Goal: Information Seeking & Learning: Learn about a topic

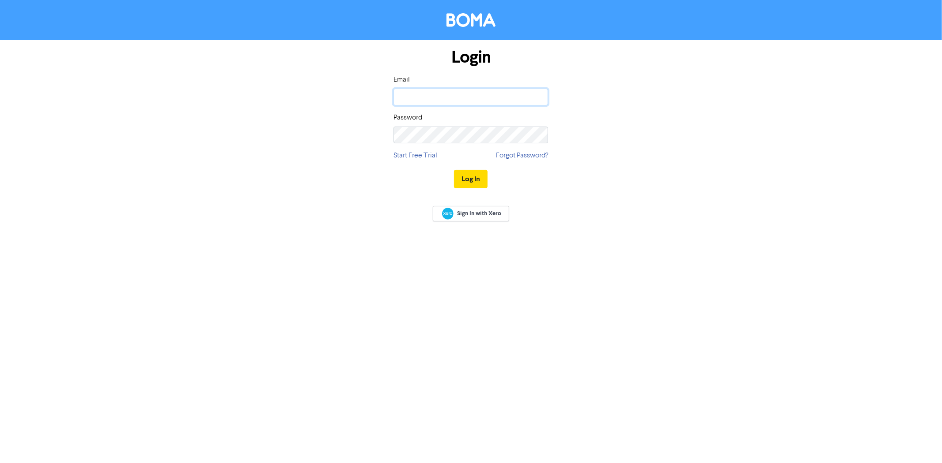
click at [445, 102] on input "email" at bounding box center [470, 97] width 154 height 17
type input "caceresivym@gmail.com"
click at [454, 170] on button "Log In" at bounding box center [471, 179] width 34 height 19
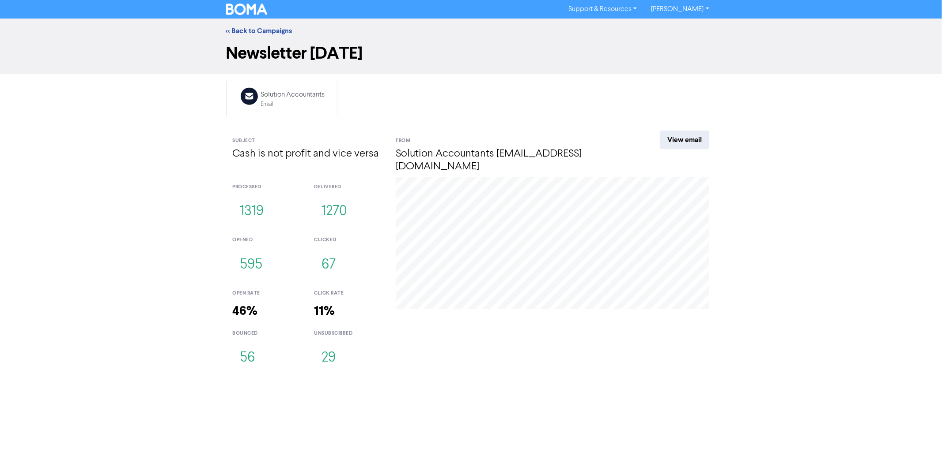
click at [276, 35] on div "<< Back to Campaigns" at bounding box center [470, 31] width 503 height 11
click at [276, 26] on link "<< Back to Campaigns" at bounding box center [259, 30] width 66 height 9
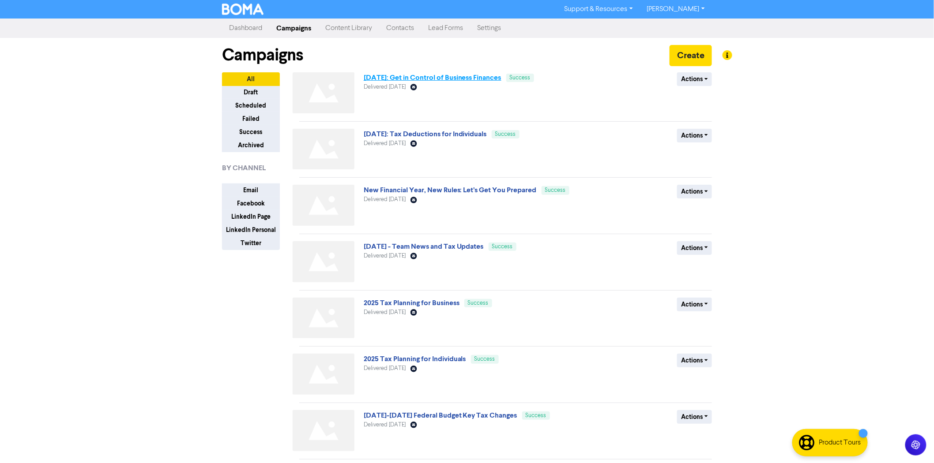
click at [415, 77] on link "2025 July: Get in Control of Business Finances" at bounding box center [433, 77] width 138 height 9
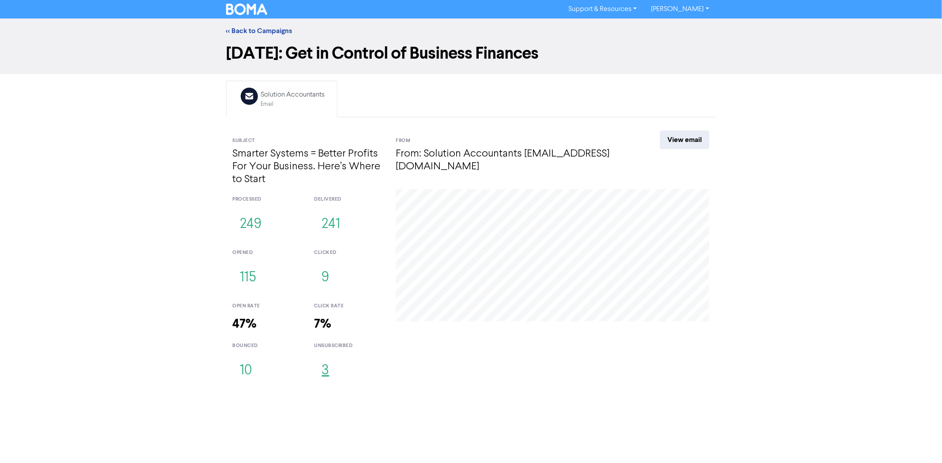
click at [325, 369] on button "3" at bounding box center [325, 371] width 23 height 29
click at [327, 279] on button "9" at bounding box center [325, 278] width 23 height 29
click at [695, 139] on link "View email" at bounding box center [683, 140] width 49 height 19
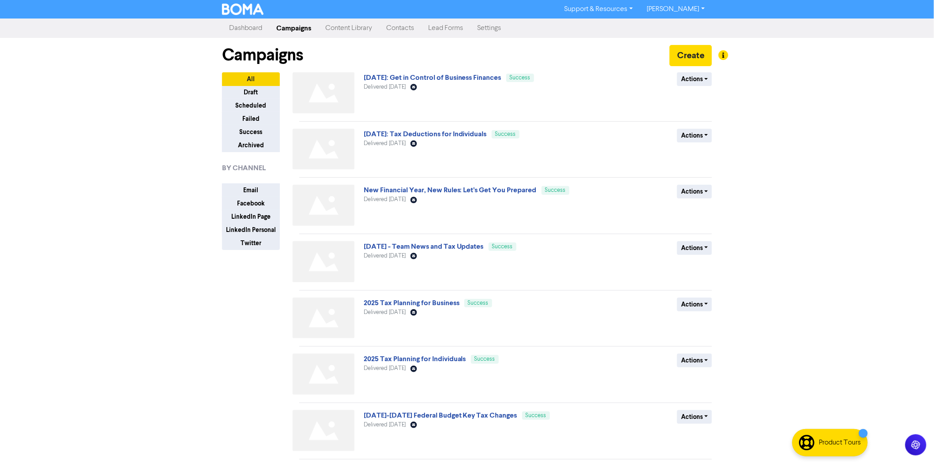
click at [343, 29] on link "Content Library" at bounding box center [348, 28] width 61 height 18
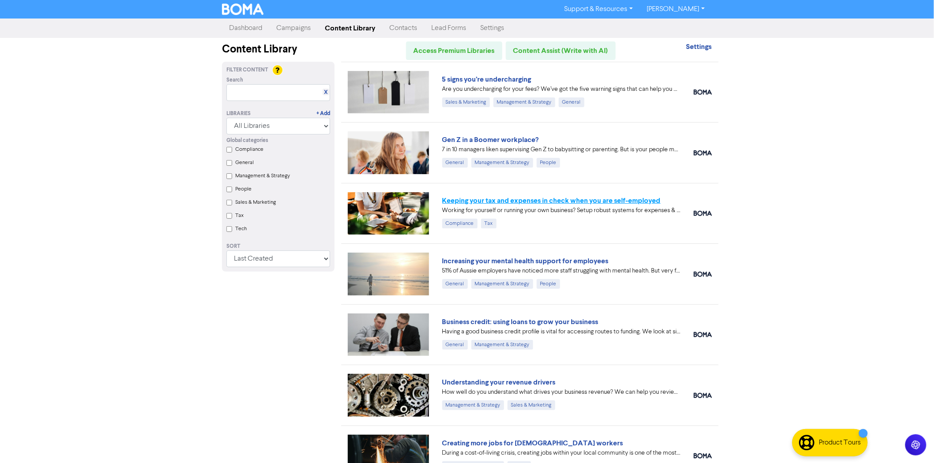
click at [502, 201] on link "Keeping your tax and expenses in check when you are self-employed" at bounding box center [551, 200] width 219 height 9
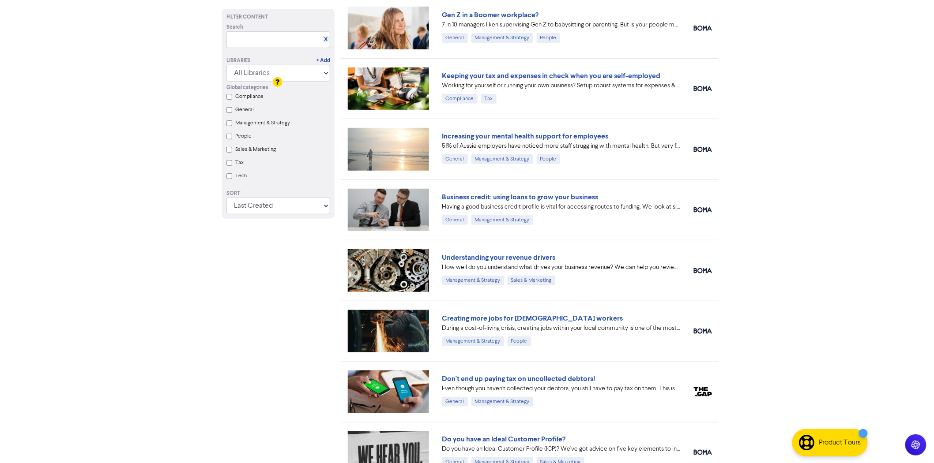
scroll to position [196, 0]
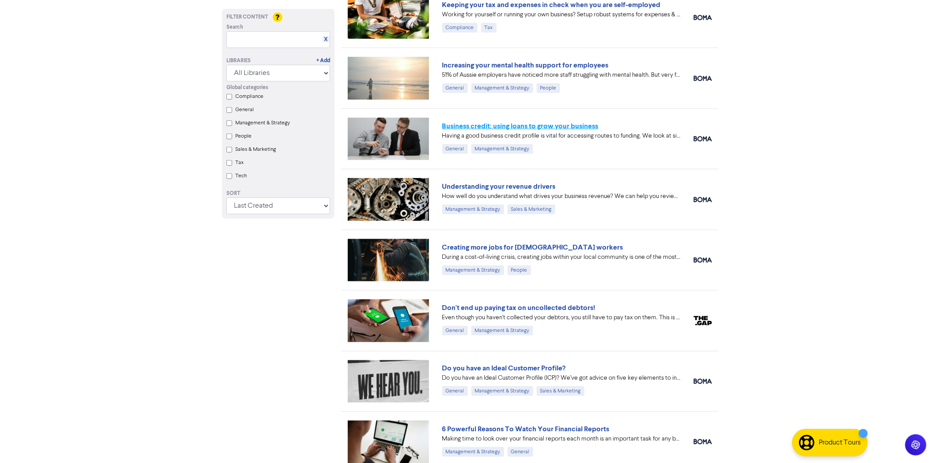
click at [520, 125] on link "Business credit: using loans to grow your business" at bounding box center [520, 126] width 156 height 9
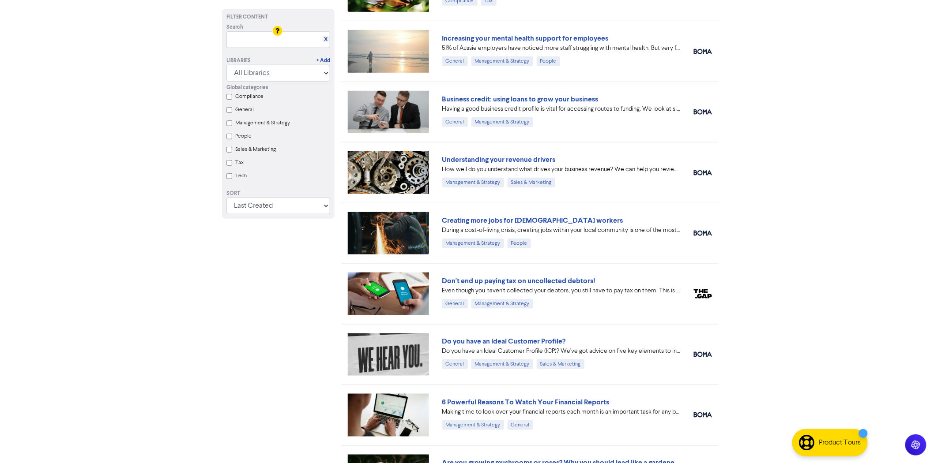
scroll to position [245, 0]
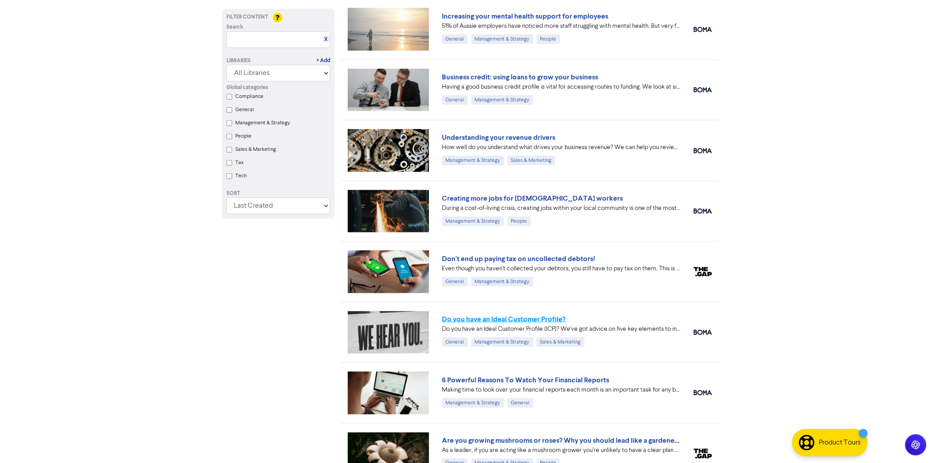
click at [512, 317] on link "Do you have an Ideal Customer Profile?" at bounding box center [504, 319] width 124 height 9
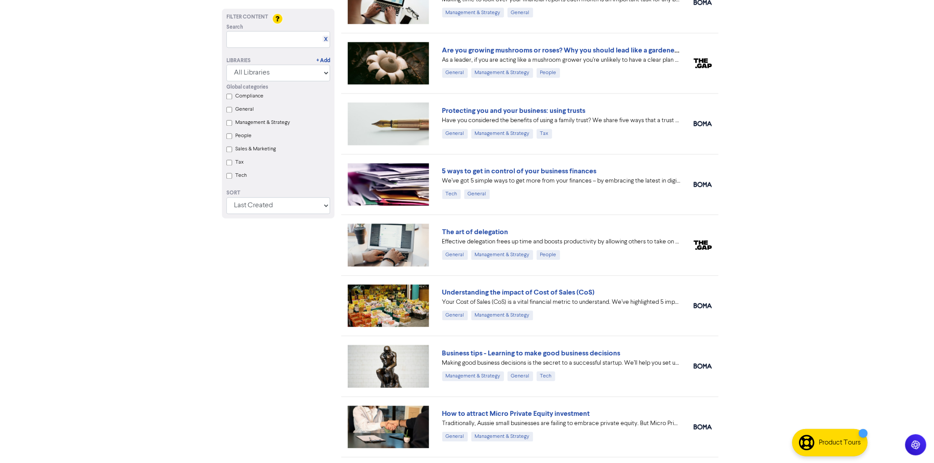
scroll to position [637, 0]
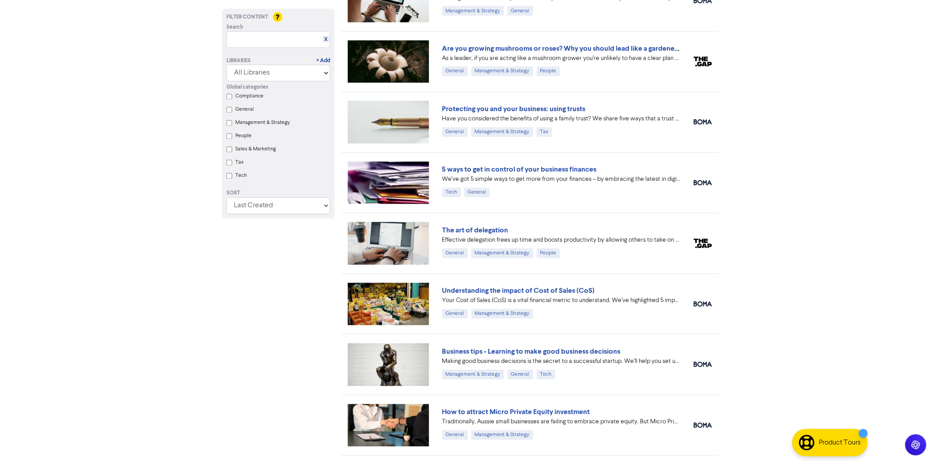
click at [238, 160] on label "Tax" at bounding box center [239, 163] width 8 height 8
click at [232, 160] on input "Tax" at bounding box center [229, 163] width 6 height 6
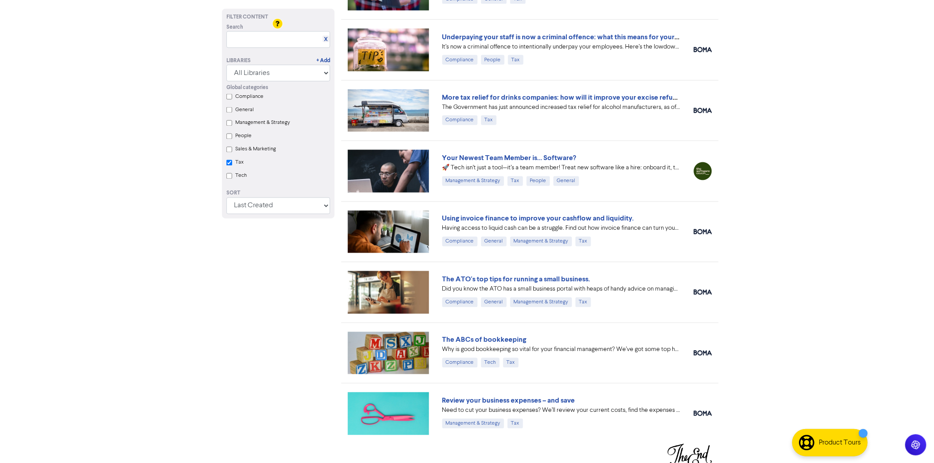
scroll to position [595, 0]
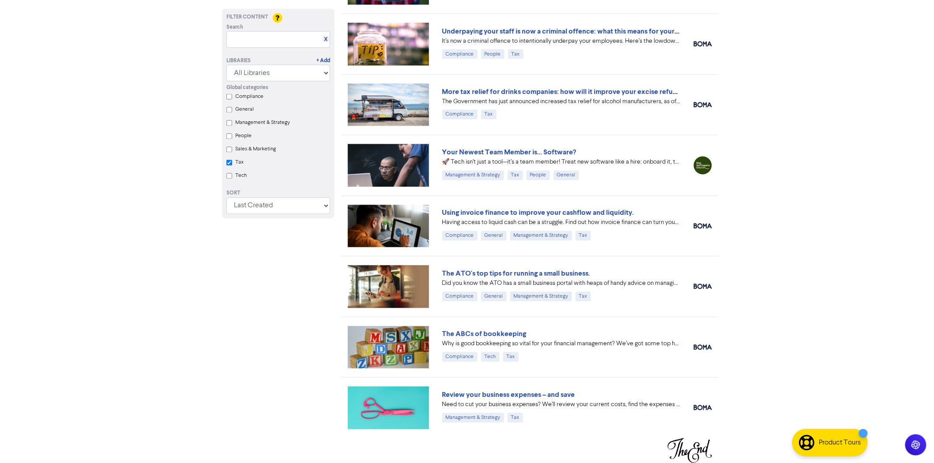
click at [252, 95] on label "Compliance" at bounding box center [249, 97] width 28 height 8
click at [232, 95] on input "Compliance" at bounding box center [229, 97] width 6 height 6
checkbox input "true"
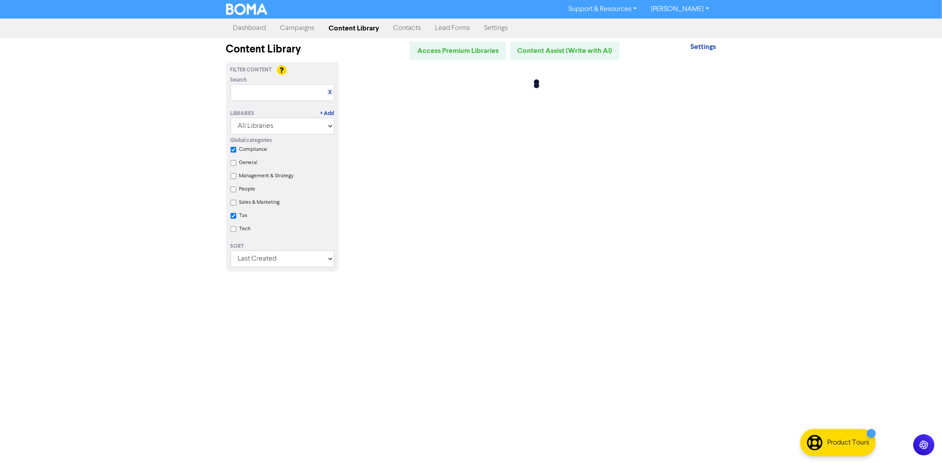
checkbox input "true"
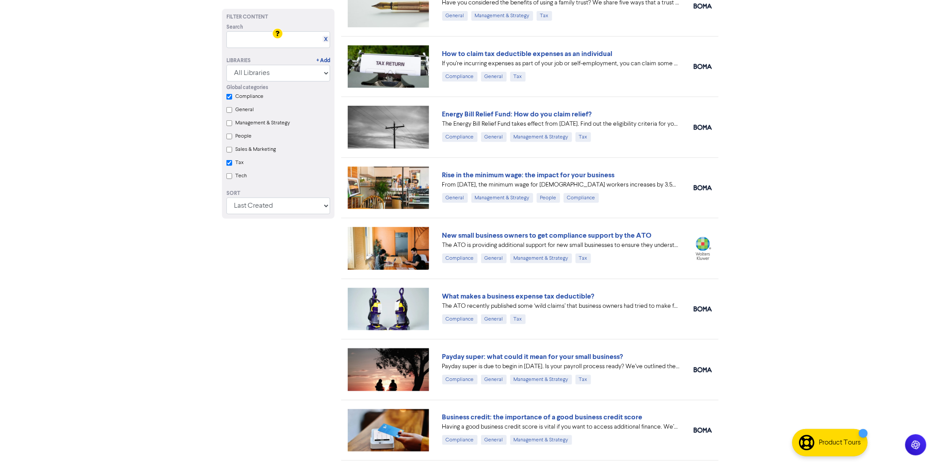
checkbox input "true"
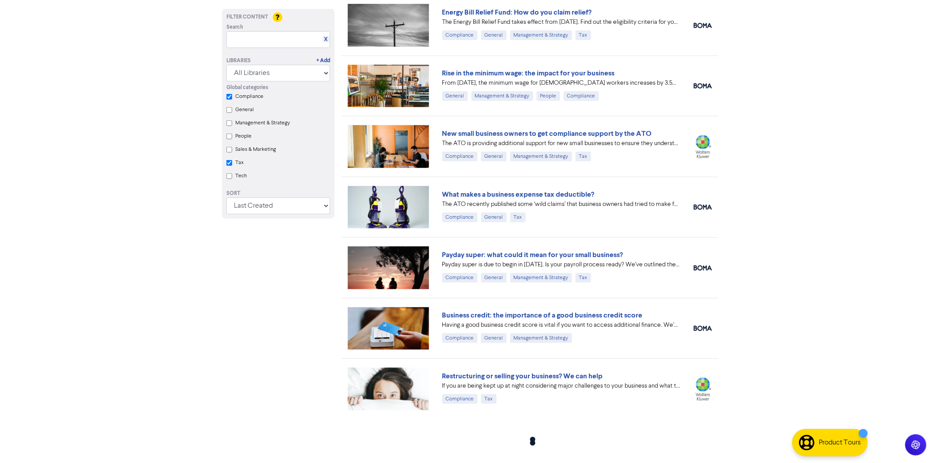
scroll to position [249, 0]
checkbox input "true"
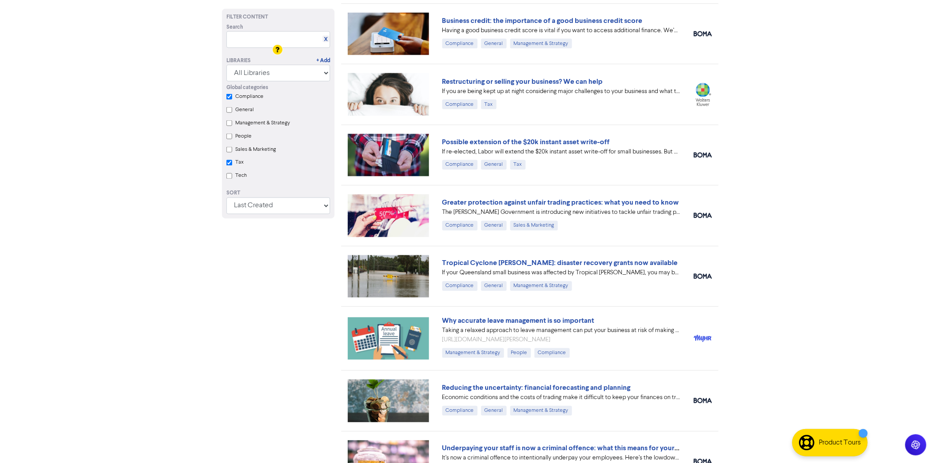
scroll to position [817, 0]
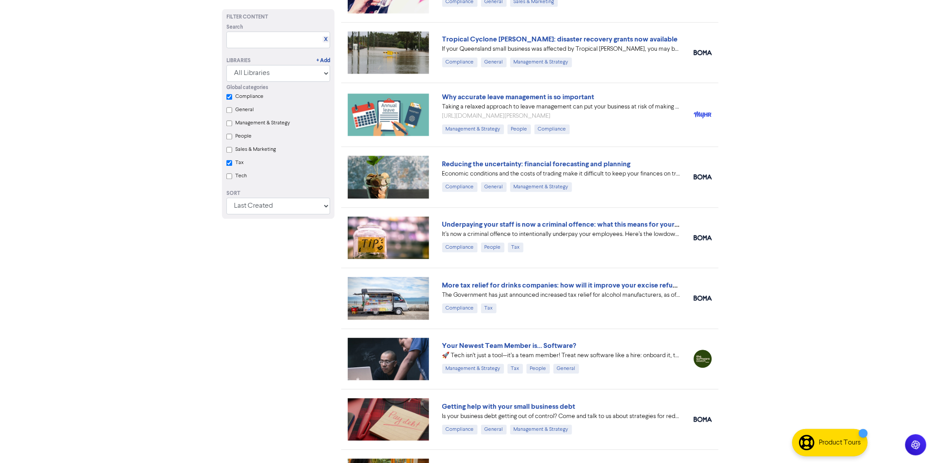
checkbox input "true"
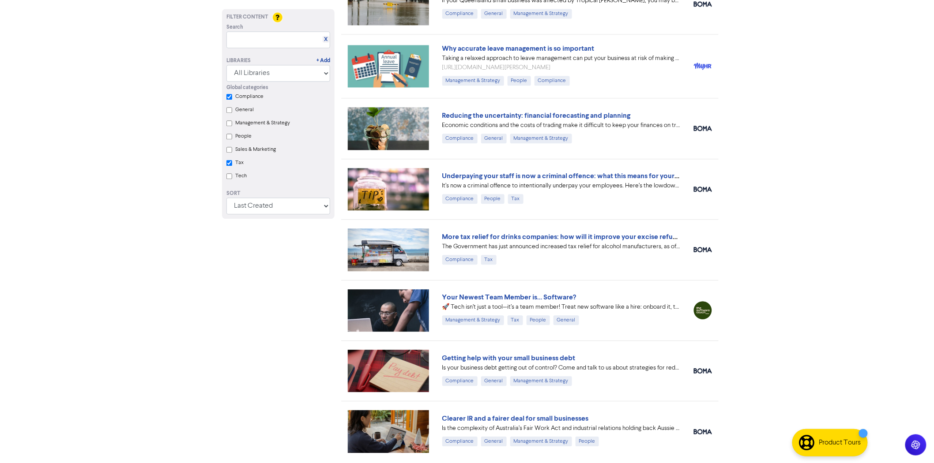
checkbox input "true"
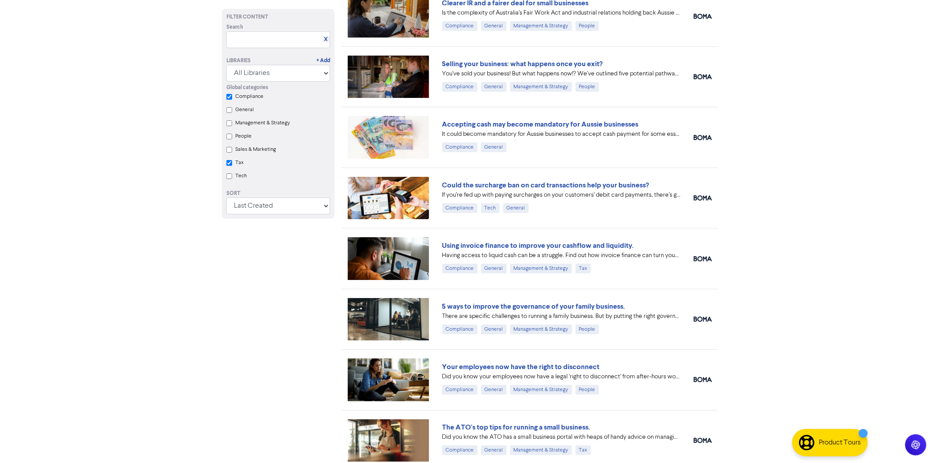
checkbox input "true"
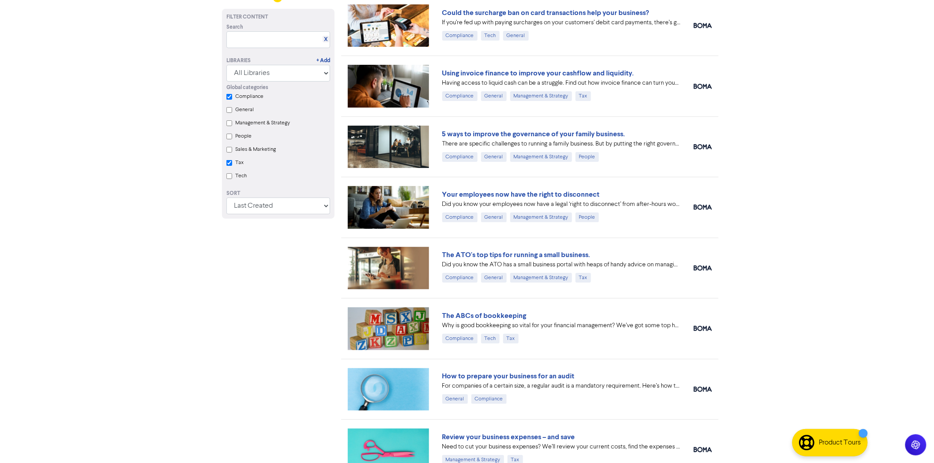
checkbox input "true"
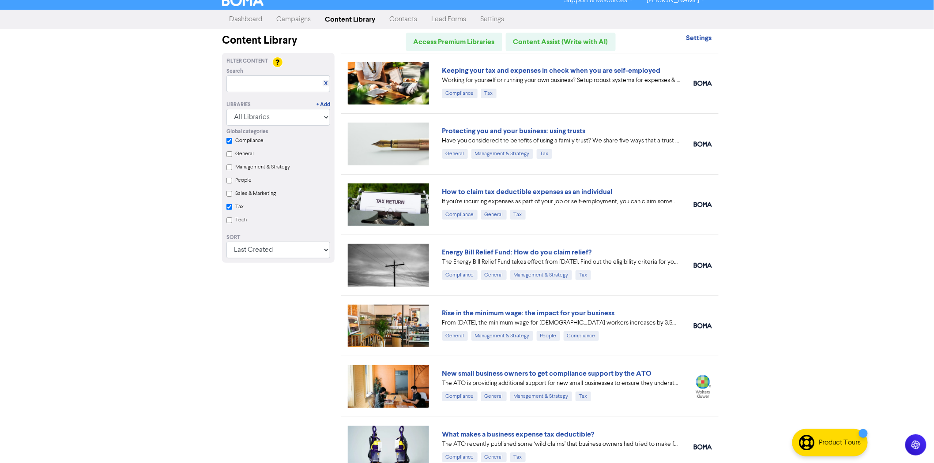
scroll to position [0, 0]
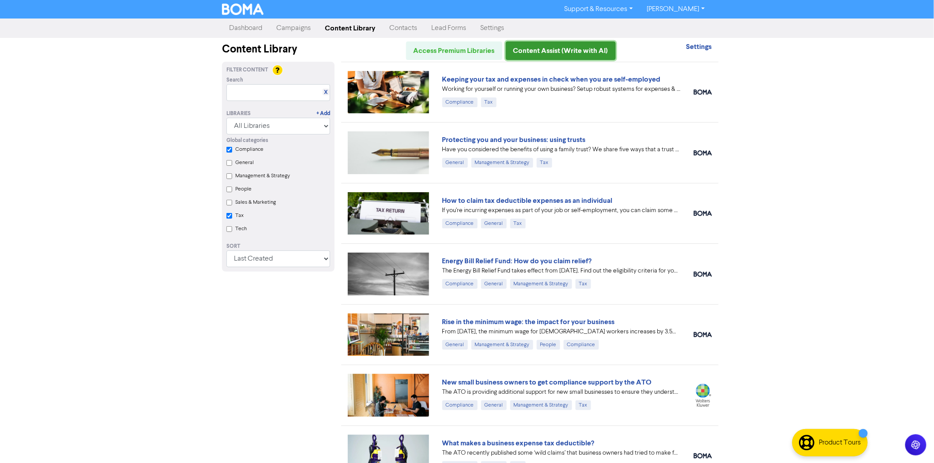
click at [546, 49] on link "Content Assist (Write with AI)" at bounding box center [561, 50] width 110 height 19
click at [228, 151] on input "Compliance" at bounding box center [229, 150] width 6 height 6
checkbox input "true"
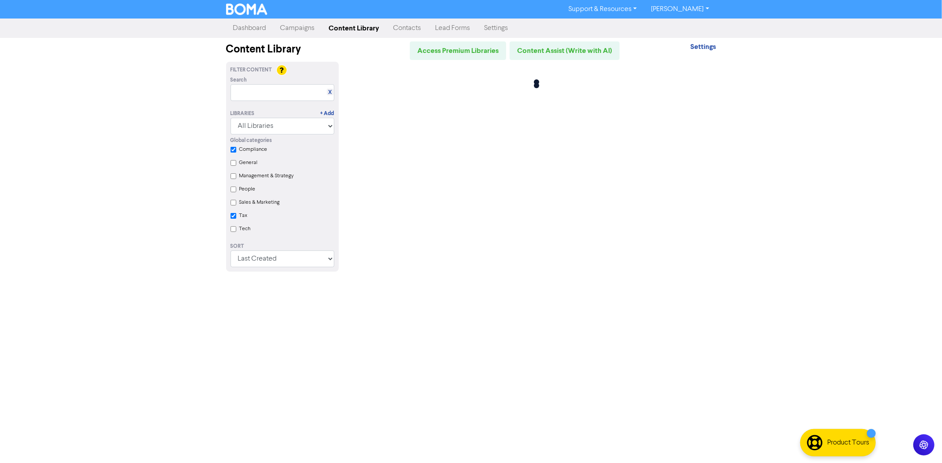
click at [233, 213] on input "Tax" at bounding box center [233, 216] width 6 height 6
checkbox input "true"
checkbox input "false"
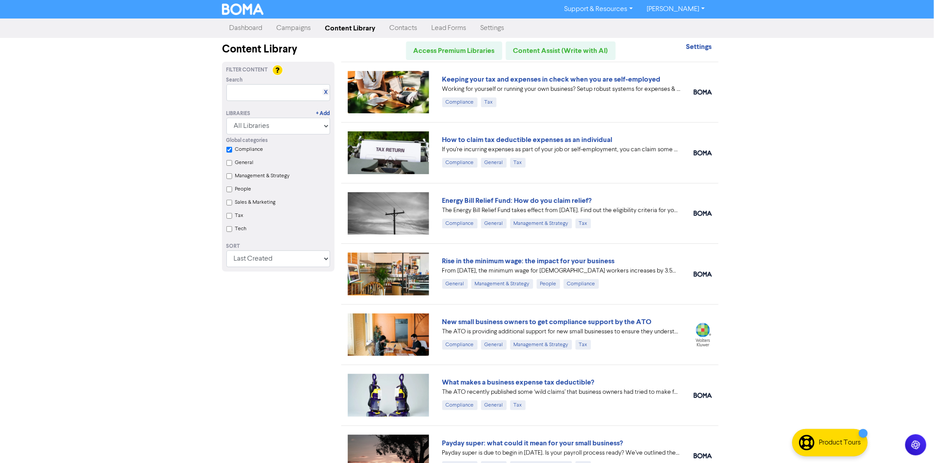
click at [234, 148] on div "Global categories Compliance General Management & Strategy People Sales & Marke…" at bounding box center [278, 186] width 117 height 103
click at [231, 147] on div "Global categories Compliance General Management & Strategy People Sales & Marke…" at bounding box center [278, 186] width 117 height 103
click at [231, 147] on input "Compliance" at bounding box center [229, 150] width 6 height 6
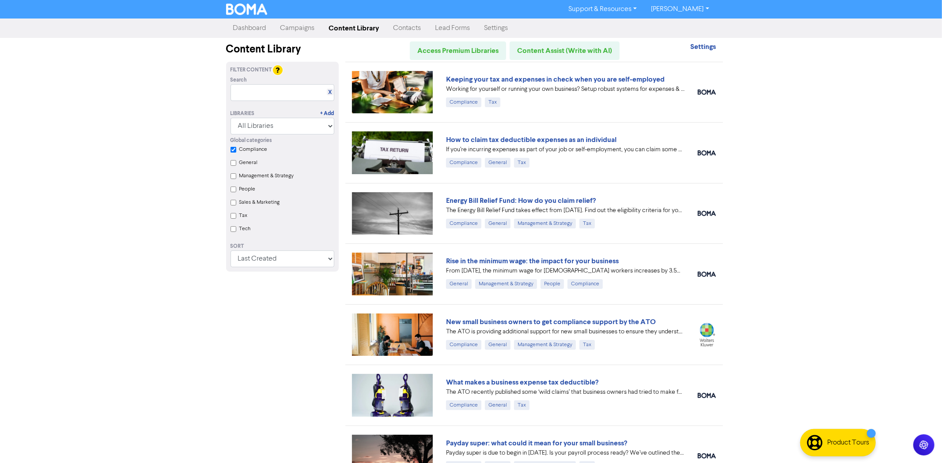
checkbox input "false"
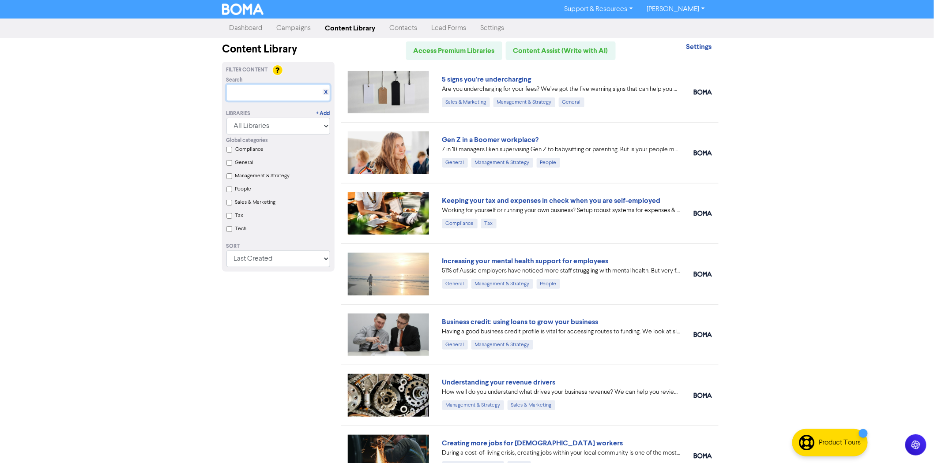
click at [247, 96] on input "text" at bounding box center [278, 92] width 104 height 17
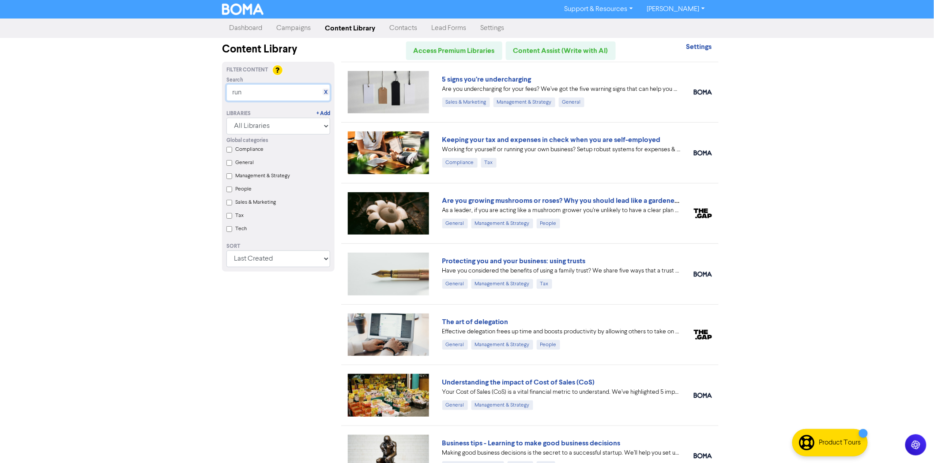
scroll to position [49, 0]
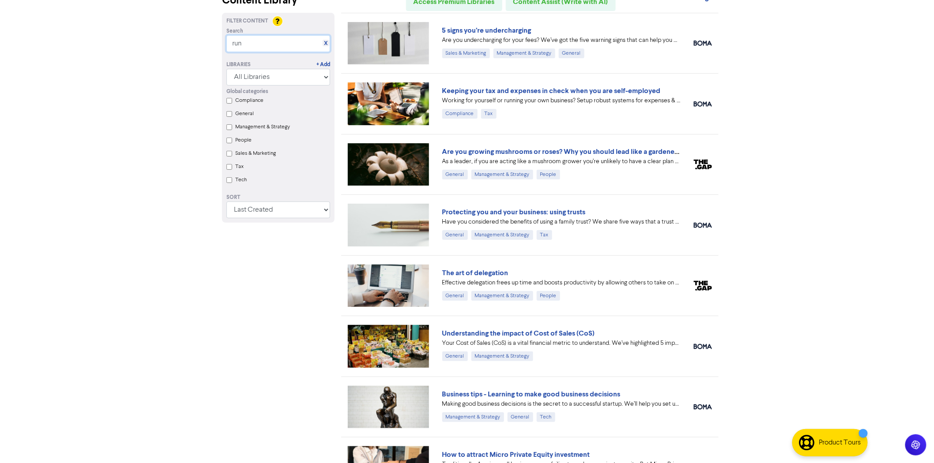
type input "run"
click at [461, 275] on link "The art of delegation" at bounding box center [475, 273] width 66 height 9
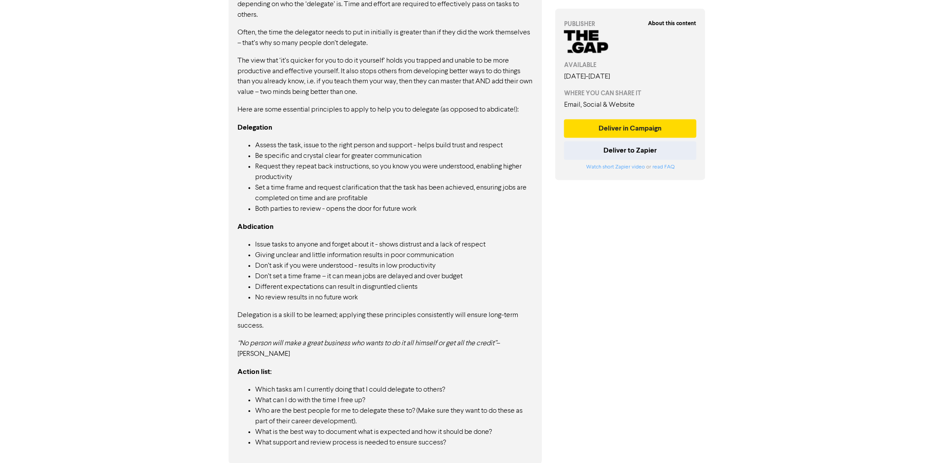
scroll to position [623, 0]
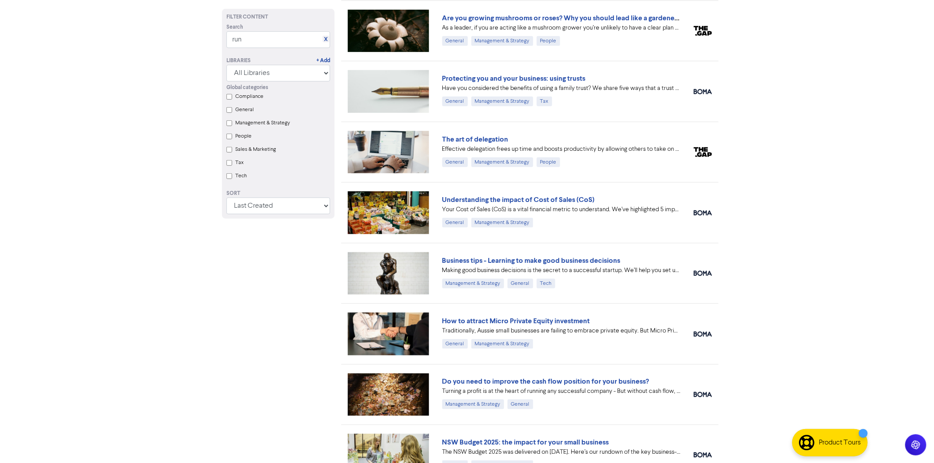
scroll to position [196, 0]
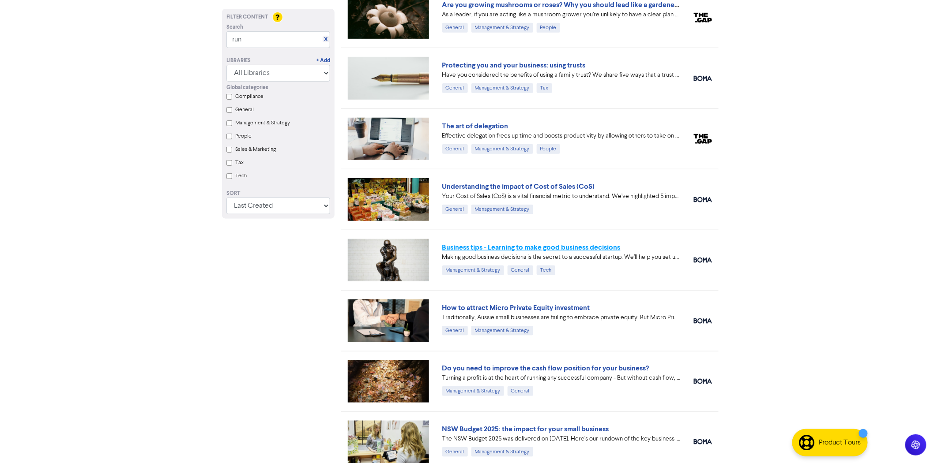
click at [517, 247] on link "Business tips - Learning to make good business decisions" at bounding box center [531, 247] width 178 height 9
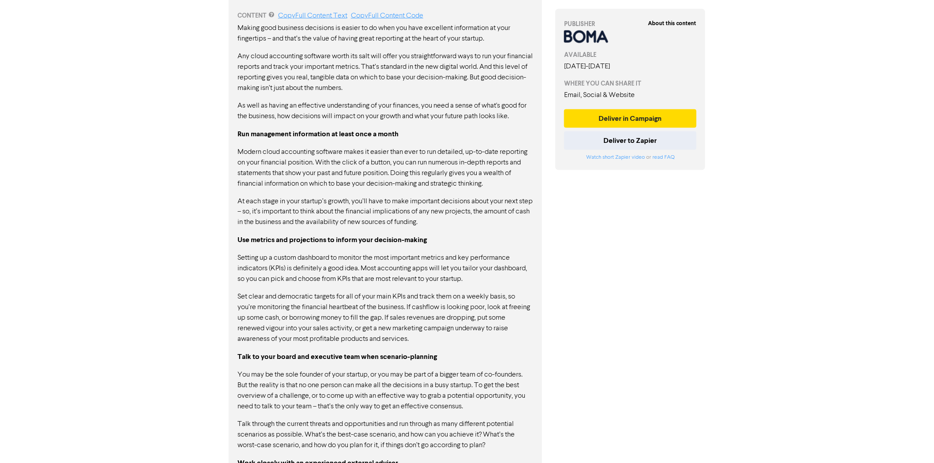
scroll to position [490, 0]
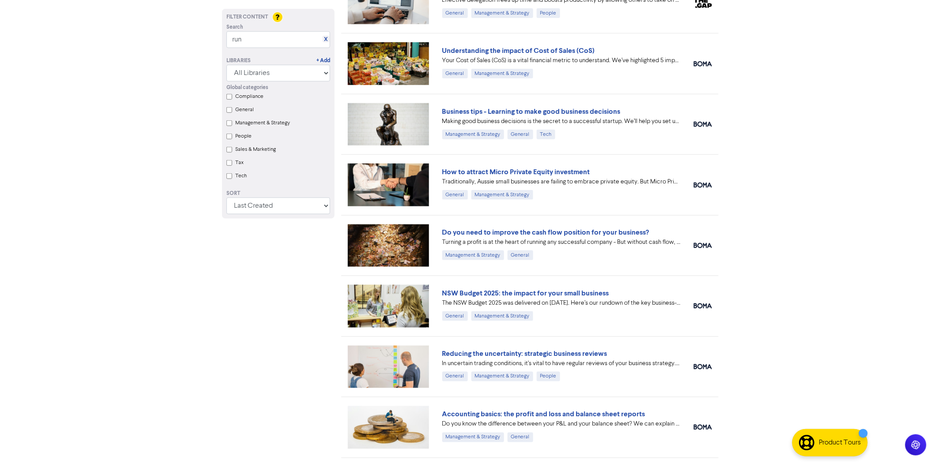
scroll to position [343, 0]
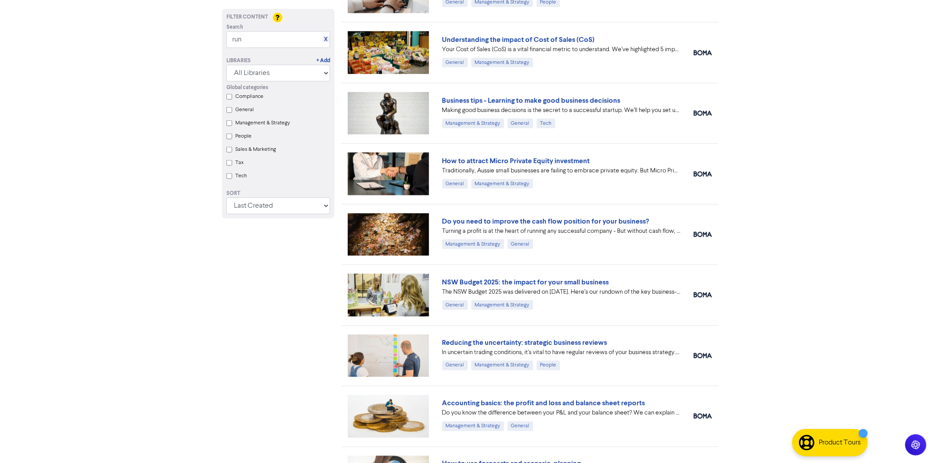
click at [564, 341] on link "Reducing the uncertainty: strategic business reviews" at bounding box center [524, 343] width 165 height 9
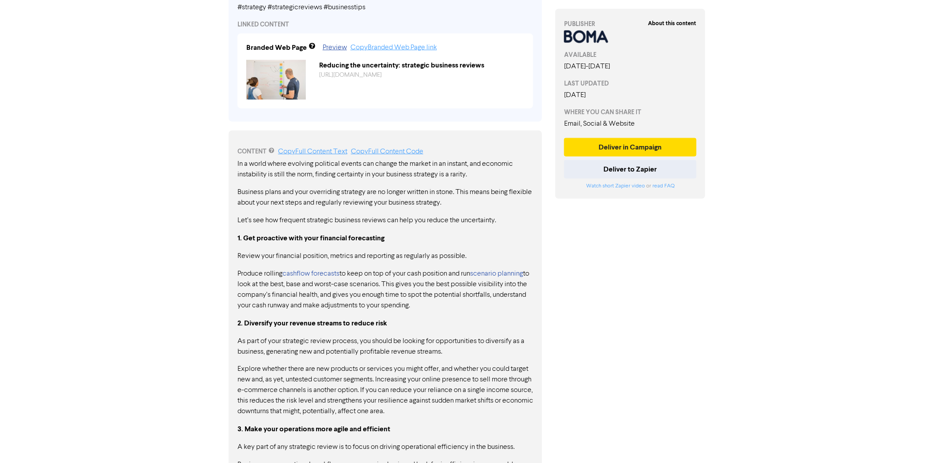
scroll to position [343, 0]
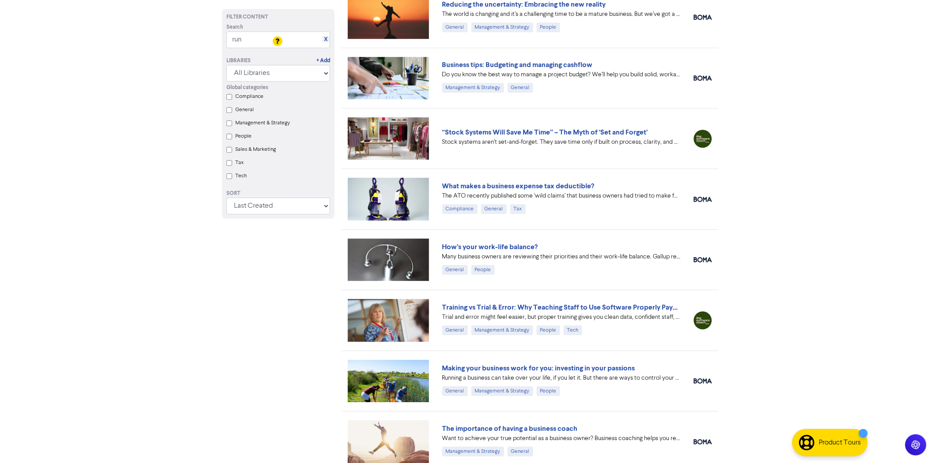
scroll to position [1009, 0]
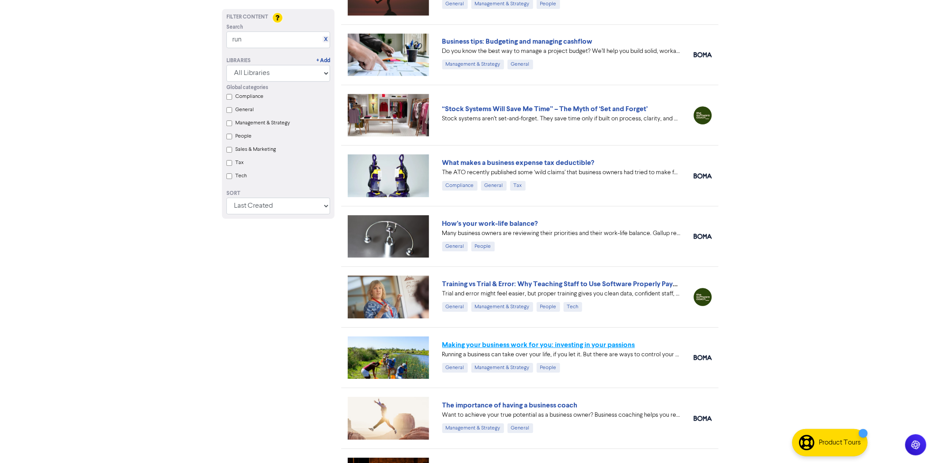
click at [554, 347] on link "Making your business work for you: investing in your passions" at bounding box center [538, 345] width 193 height 9
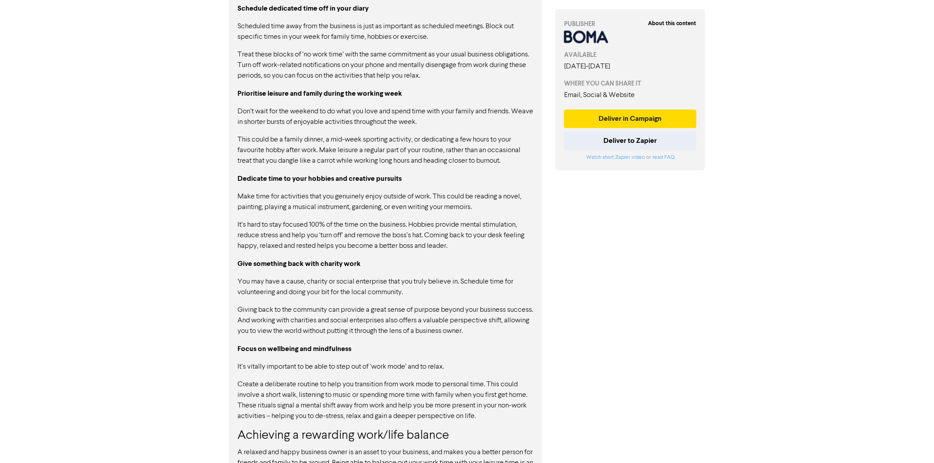
scroll to position [735, 0]
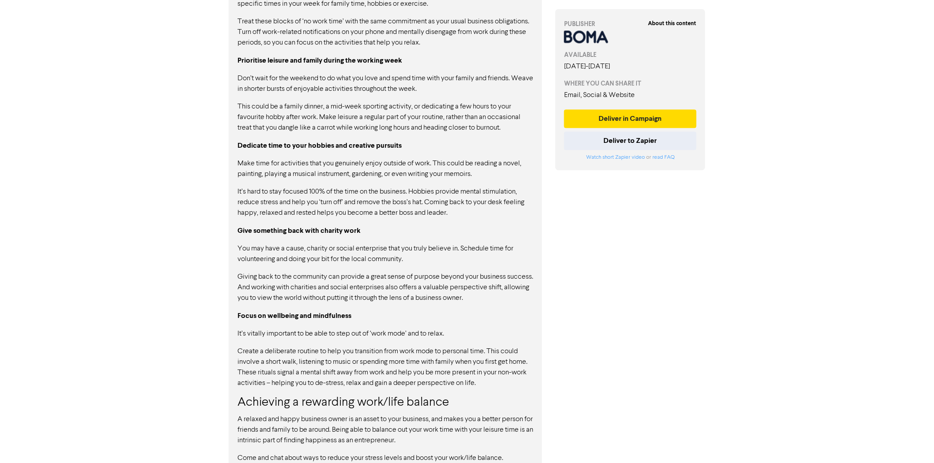
click at [327, 57] on strong "Prioritise leisure and family during the working week" at bounding box center [319, 60] width 165 height 9
click at [350, 80] on p "Don’t wait for the weekend to do what you love and spend time with your family …" at bounding box center [385, 83] width 296 height 21
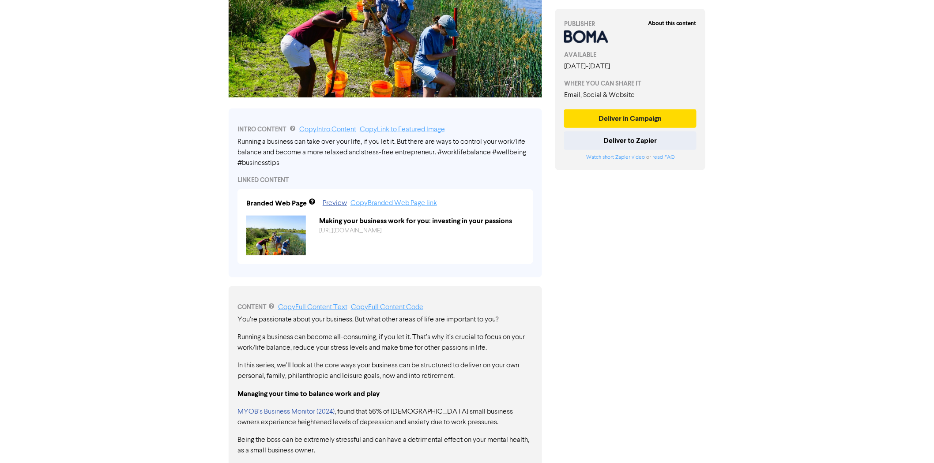
scroll to position [0, 0]
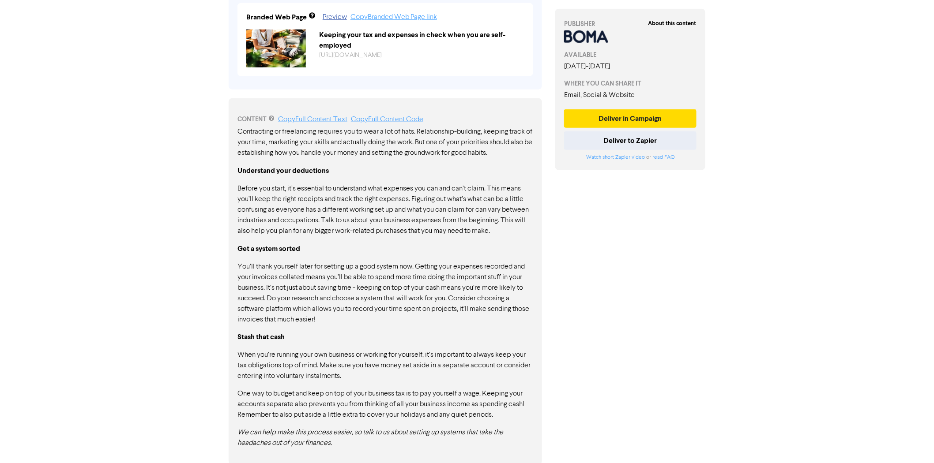
scroll to position [374, 0]
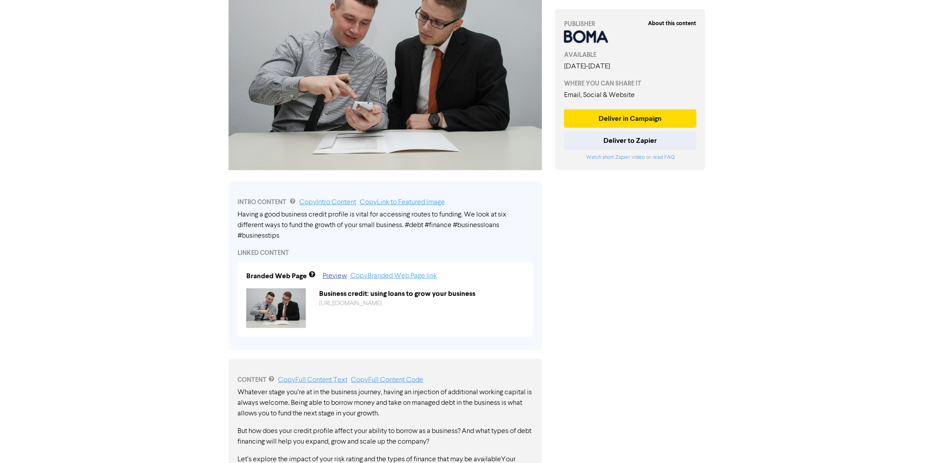
scroll to position [147, 0]
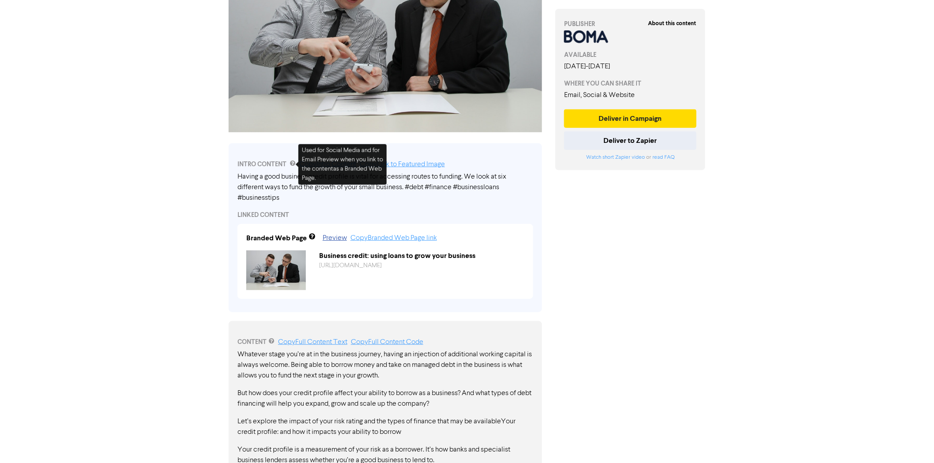
click at [280, 187] on div "Having a good business credit profile is vital for accessing routes to funding.…" at bounding box center [385, 188] width 296 height 32
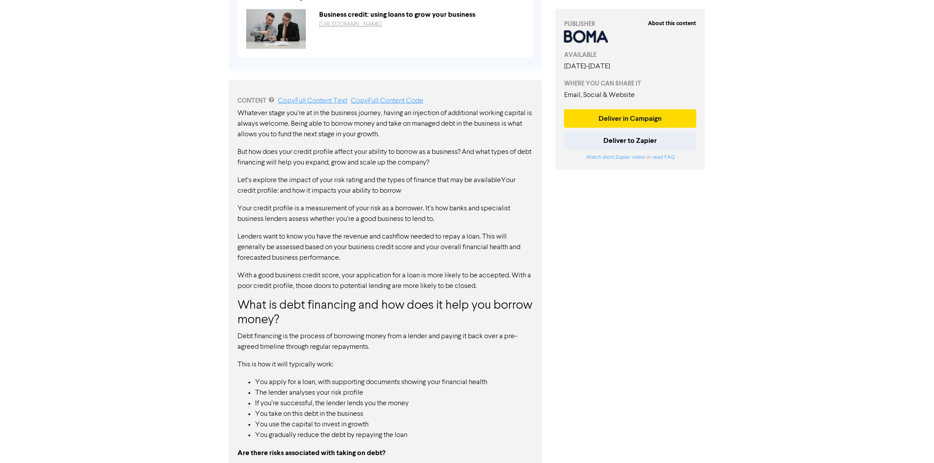
scroll to position [192, 0]
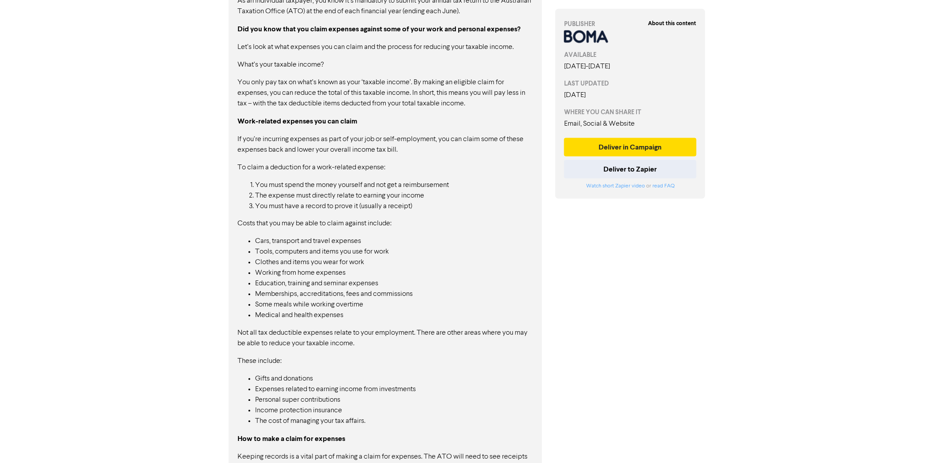
scroll to position [637, 0]
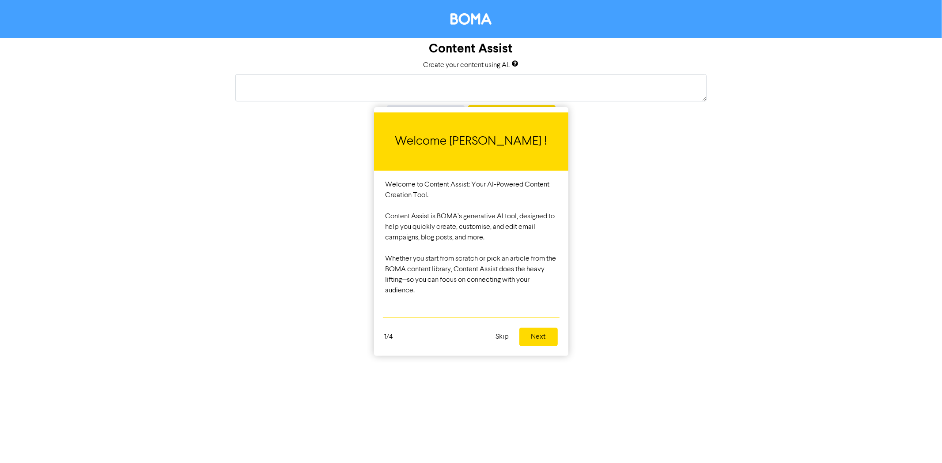
click at [388, 87] on div at bounding box center [471, 231] width 942 height 463
click at [527, 336] on button "Next" at bounding box center [538, 337] width 38 height 19
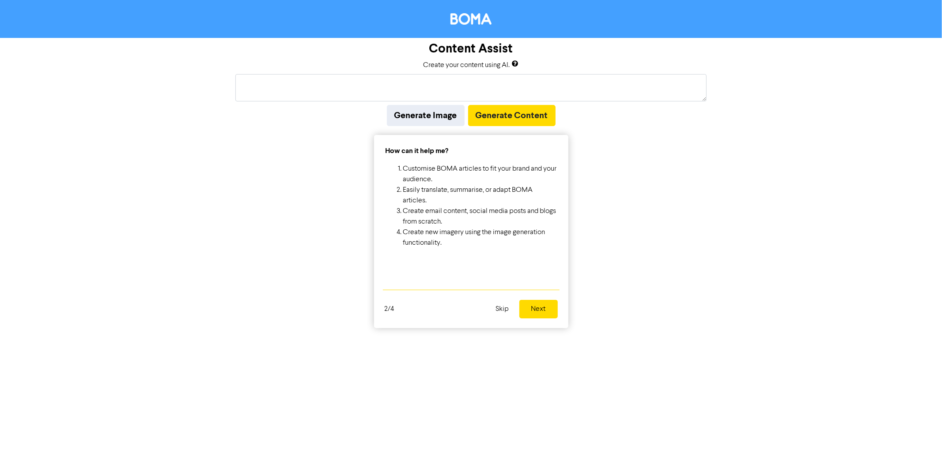
click at [543, 310] on button "Next" at bounding box center [538, 309] width 38 height 19
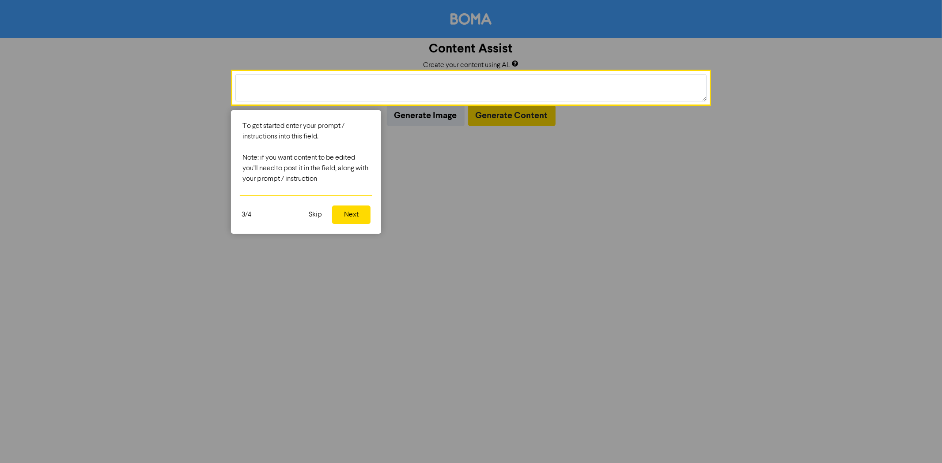
click at [351, 216] on button "Next" at bounding box center [351, 215] width 38 height 19
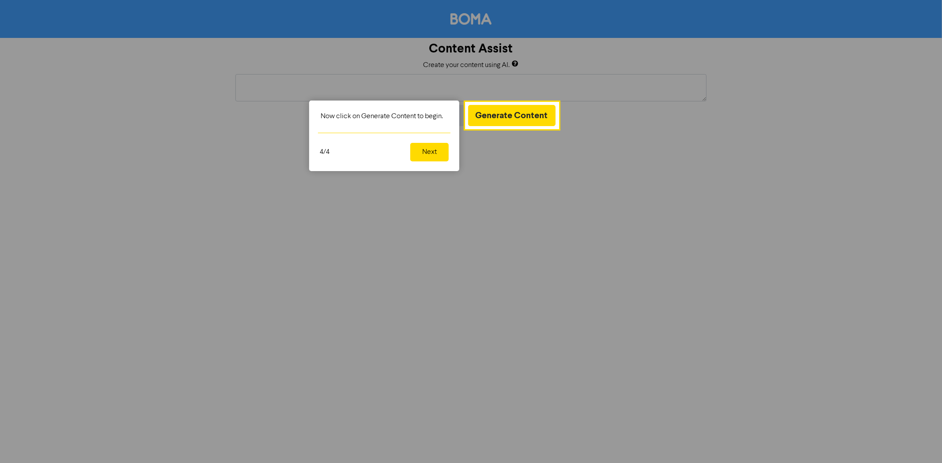
click at [431, 152] on button "Next" at bounding box center [429, 152] width 38 height 19
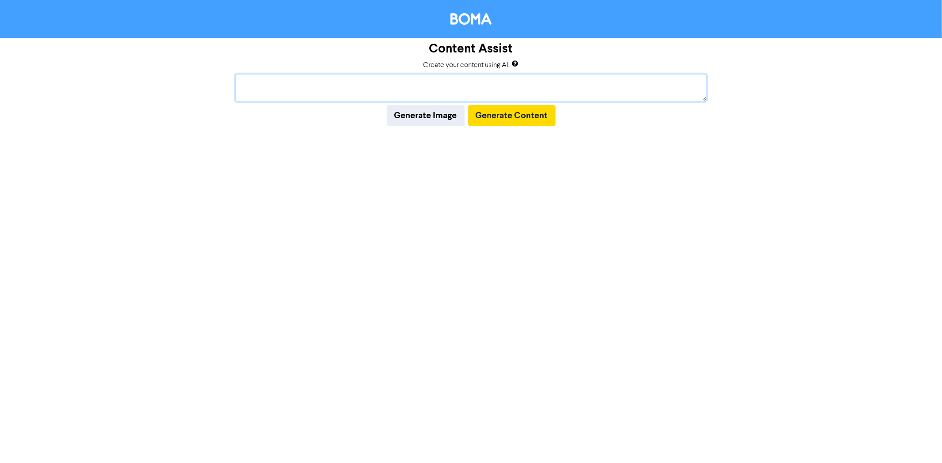
click at [449, 93] on textarea at bounding box center [470, 87] width 471 height 27
